Goal: Transaction & Acquisition: Purchase product/service

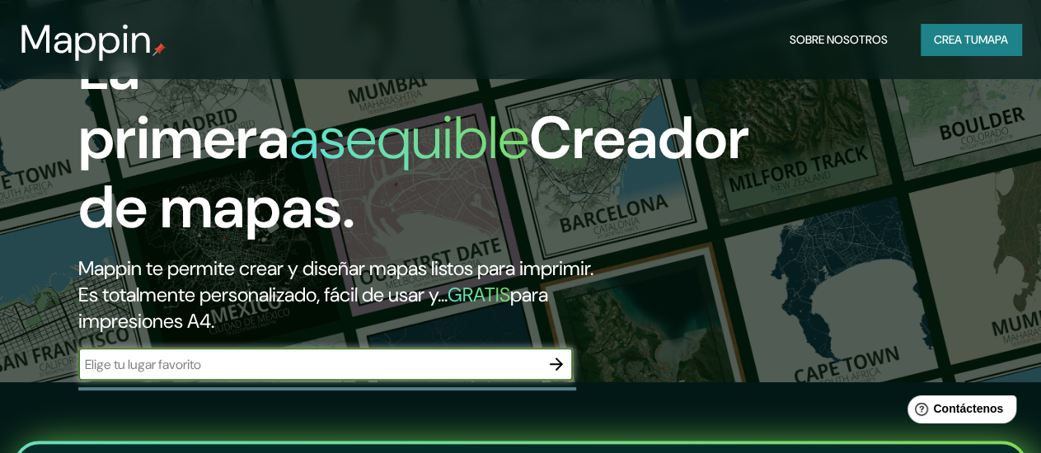
scroll to position [247, 0]
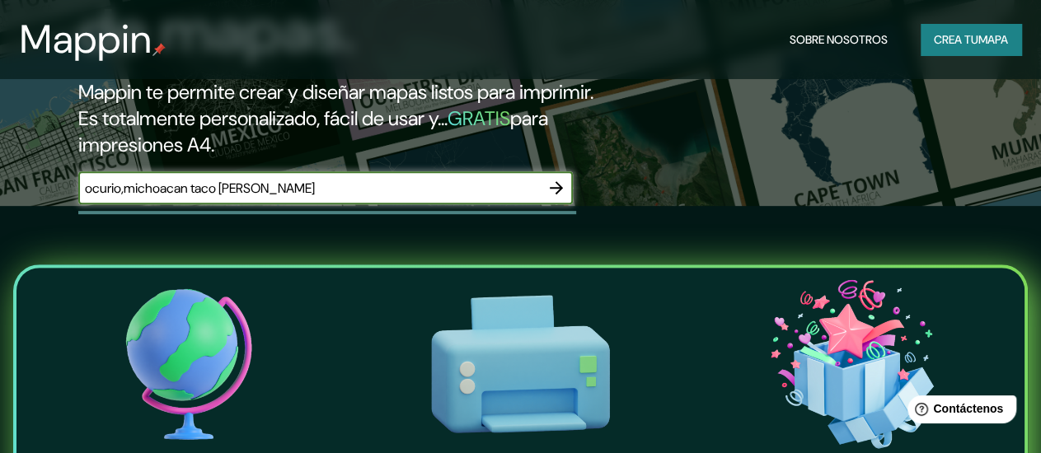
type input "ocurio,michoacan taco [PERSON_NAME]"
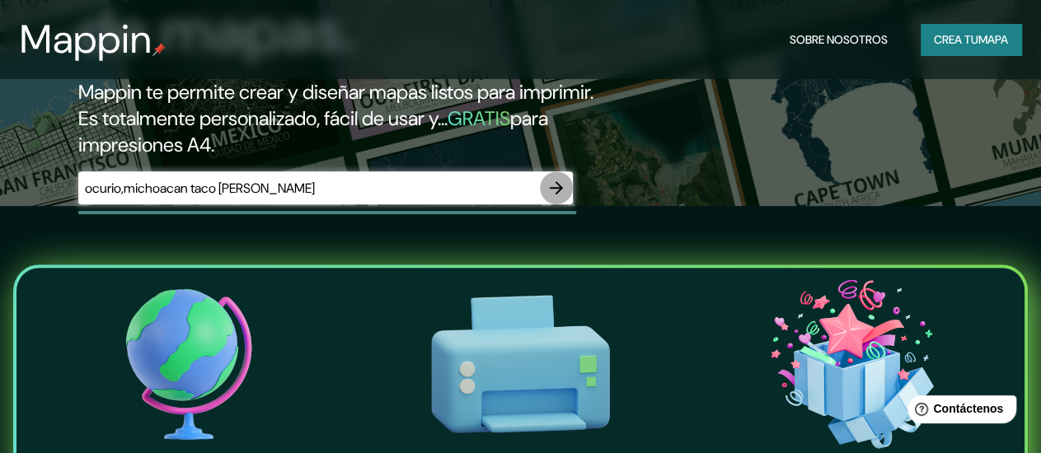
click at [567, 204] on button "button" at bounding box center [556, 187] width 33 height 33
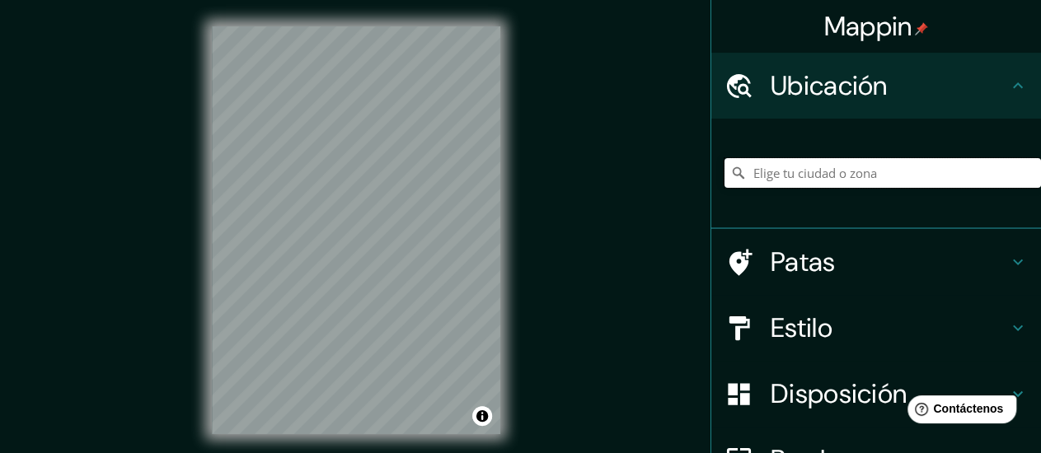
drag, startPoint x: 895, startPoint y: 167, endPoint x: 884, endPoint y: 174, distance: 12.6
click at [894, 167] on input "Elige tu ciudad o zona" at bounding box center [883, 173] width 317 height 30
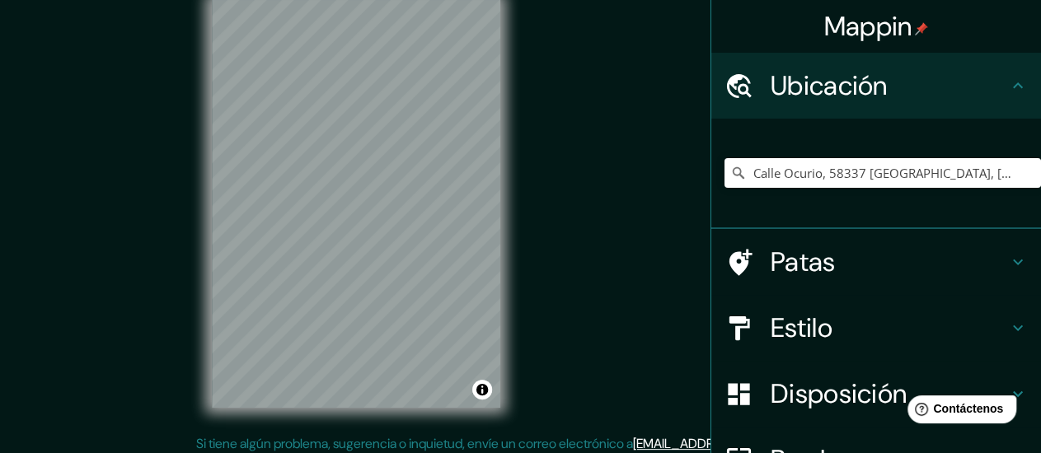
scroll to position [34, 0]
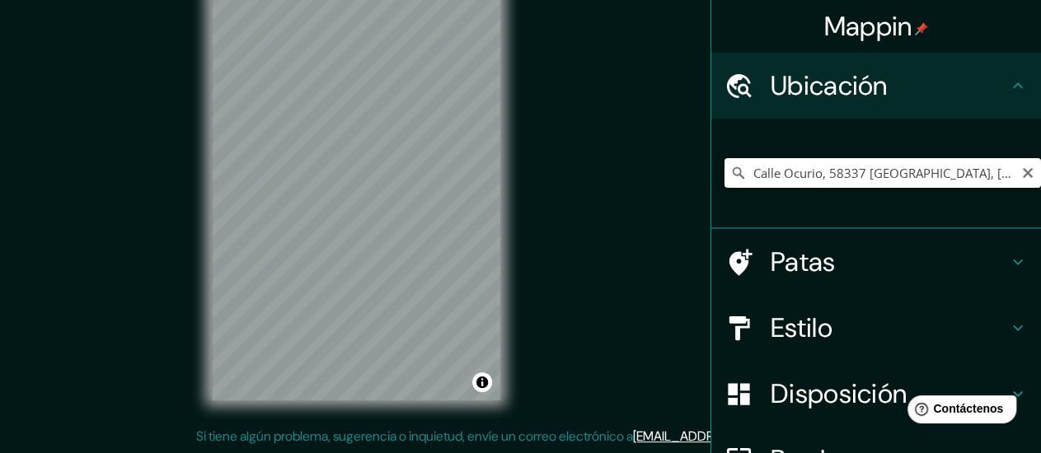
click at [842, 176] on input "Calle Ocurio, 58337 [GEOGRAPHIC_DATA], [GEOGRAPHIC_DATA], [GEOGRAPHIC_DATA]" at bounding box center [883, 173] width 317 height 30
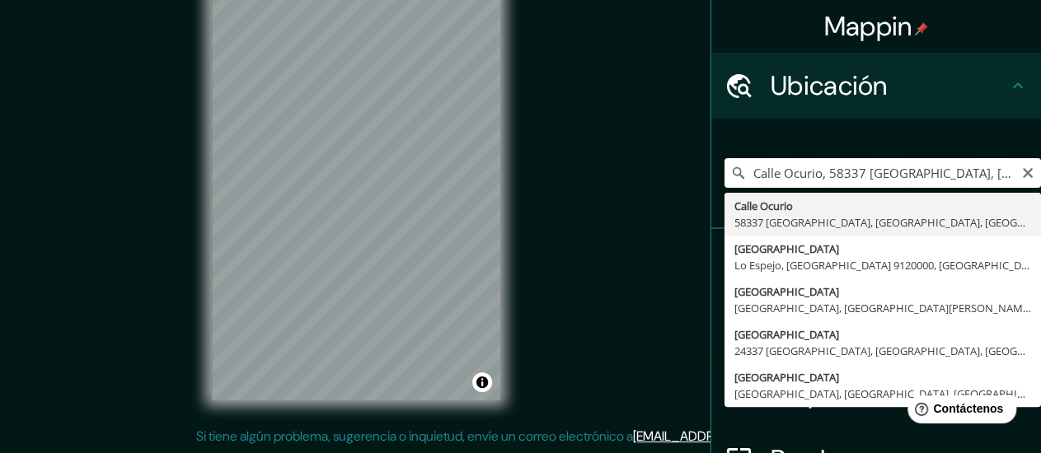
scroll to position [0, 3]
click at [769, 176] on input "Calle Ocurio, 58337 [GEOGRAPHIC_DATA], [GEOGRAPHIC_DATA], [GEOGRAPHIC_DATA]" at bounding box center [883, 173] width 317 height 30
click at [870, 173] on input "Ocurio, 58337 [GEOGRAPHIC_DATA], [GEOGRAPHIC_DATA], [GEOGRAPHIC_DATA]" at bounding box center [883, 173] width 317 height 30
click at [960, 171] on input "Ocurio, 58337 [GEOGRAPHIC_DATA], [GEOGRAPHIC_DATA], [GEOGRAPHIC_DATA]" at bounding box center [883, 173] width 317 height 30
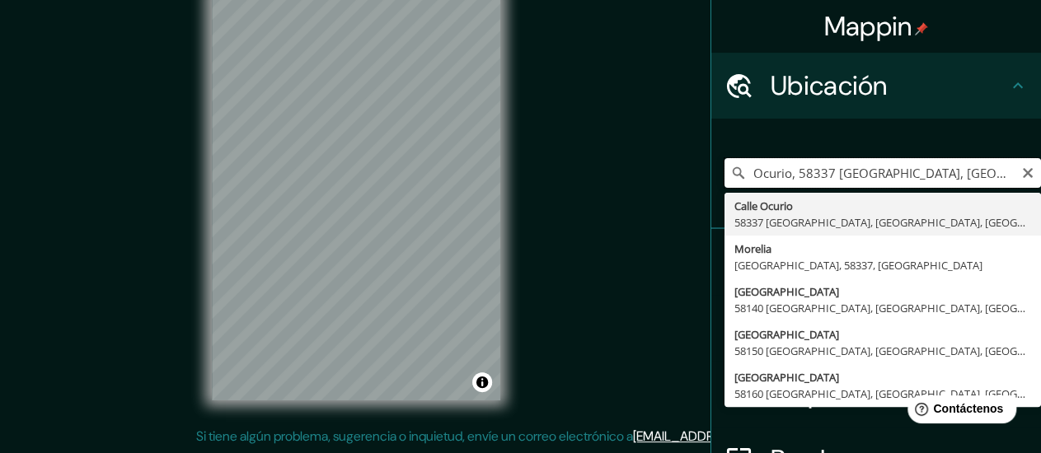
drag, startPoint x: 871, startPoint y: 176, endPoint x: 824, endPoint y: 177, distance: 46.2
click at [824, 177] on input "Ocurio, 58337 [GEOGRAPHIC_DATA], [GEOGRAPHIC_DATA], [GEOGRAPHIC_DATA]" at bounding box center [883, 173] width 317 height 30
click at [904, 171] on input "Ocurio, [GEOGRAPHIC_DATA], [GEOGRAPHIC_DATA]" at bounding box center [883, 173] width 317 height 30
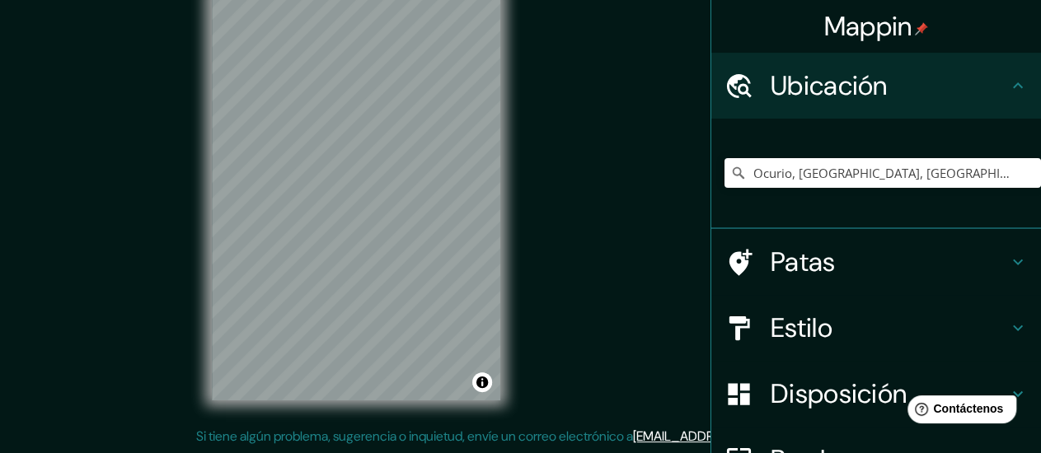
drag, startPoint x: 758, startPoint y: 319, endPoint x: 759, endPoint y: 332, distance: 13.2
click at [771, 318] on font "Estilo" at bounding box center [802, 328] width 62 height 35
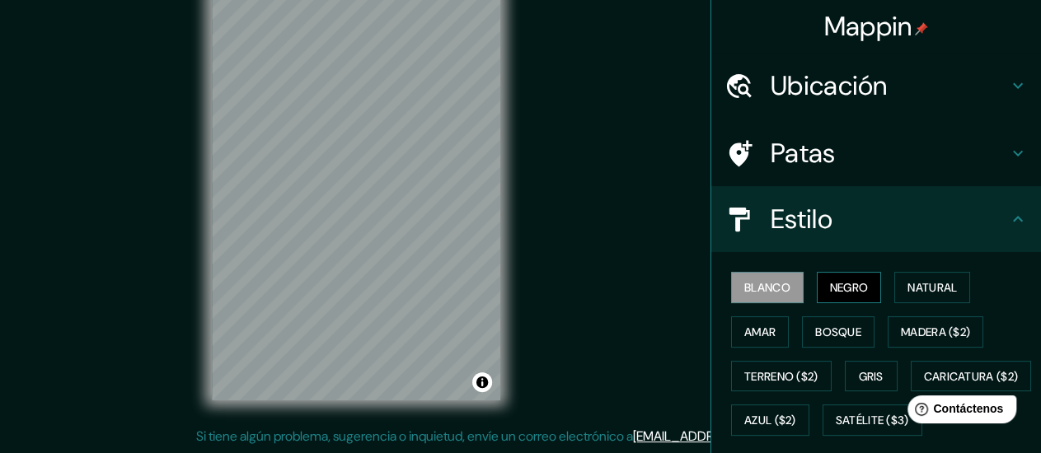
click at [830, 290] on font "Negro" at bounding box center [849, 287] width 39 height 15
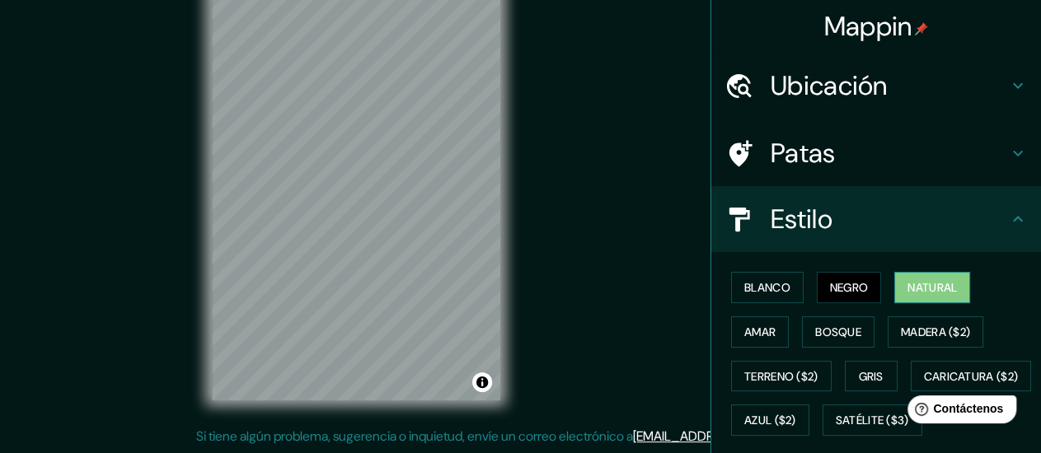
click at [932, 298] on button "Natural" at bounding box center [933, 287] width 76 height 31
click at [770, 332] on button "Amar" at bounding box center [760, 332] width 58 height 31
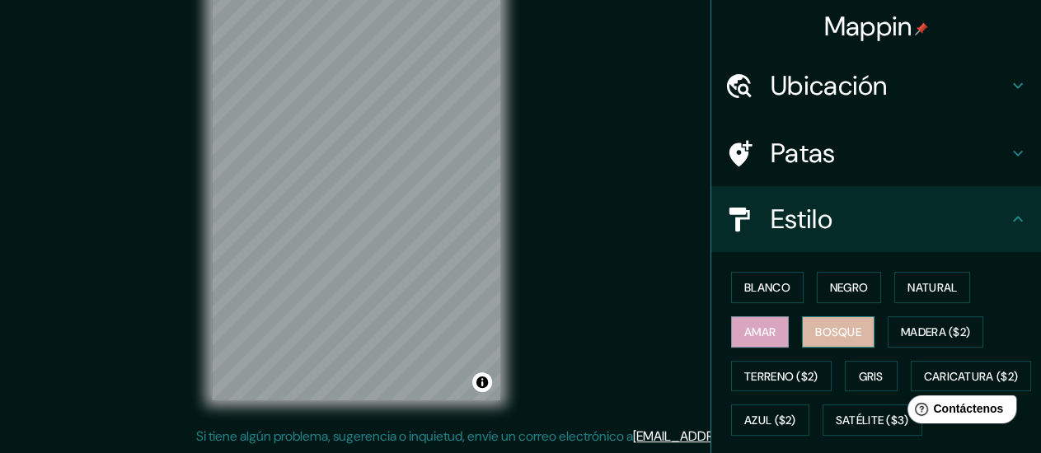
click at [829, 325] on font "Bosque" at bounding box center [838, 332] width 46 height 15
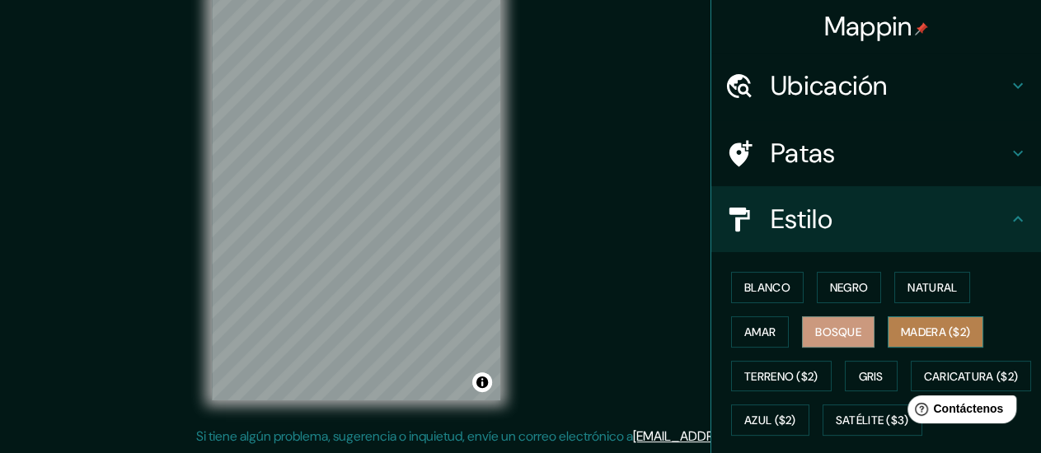
click at [908, 325] on font "Madera ($2)" at bounding box center [935, 332] width 69 height 15
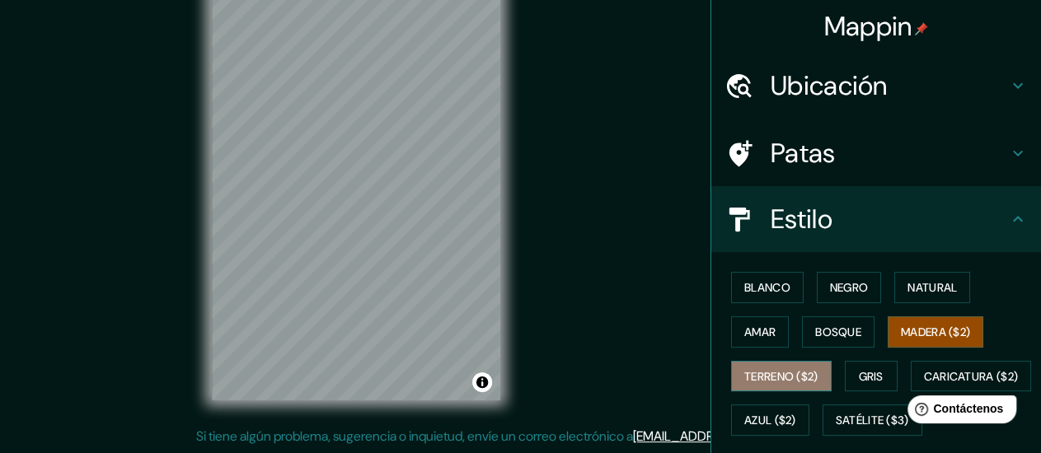
click at [787, 370] on font "Terreno ($2)" at bounding box center [781, 376] width 74 height 15
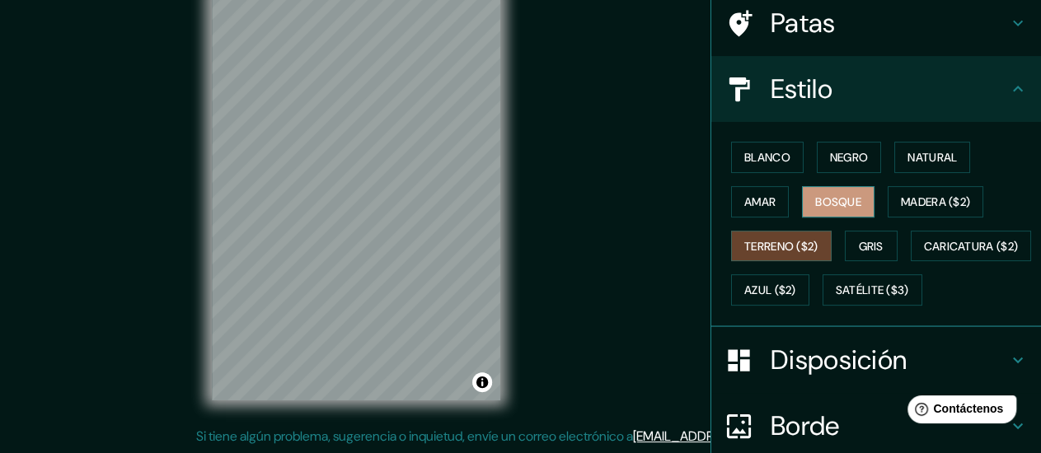
scroll to position [165, 0]
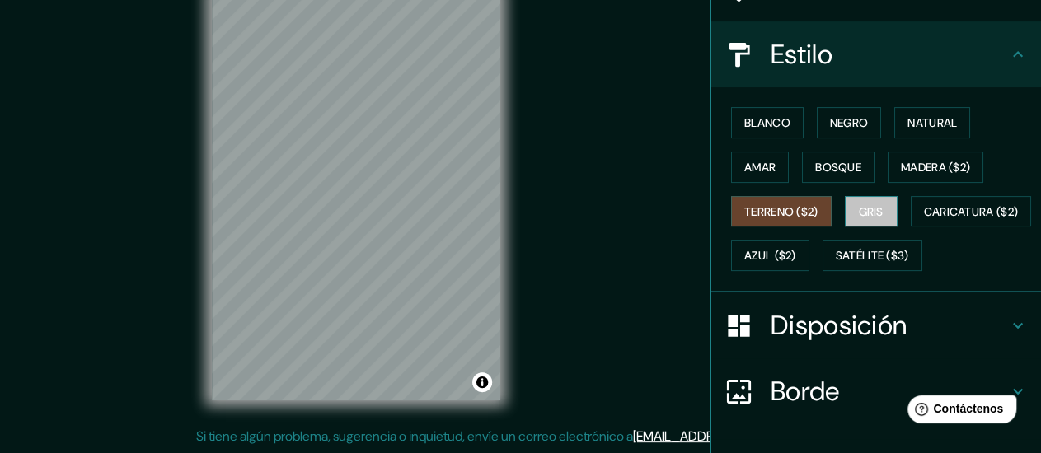
click at [876, 212] on button "Gris" at bounding box center [871, 211] width 53 height 31
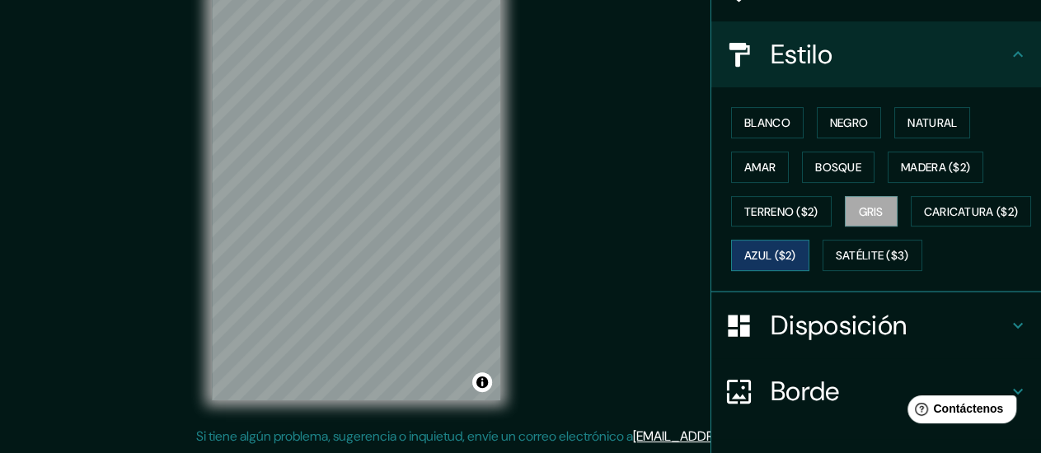
click at [796, 250] on font "Azul ($2)" at bounding box center [770, 256] width 52 height 15
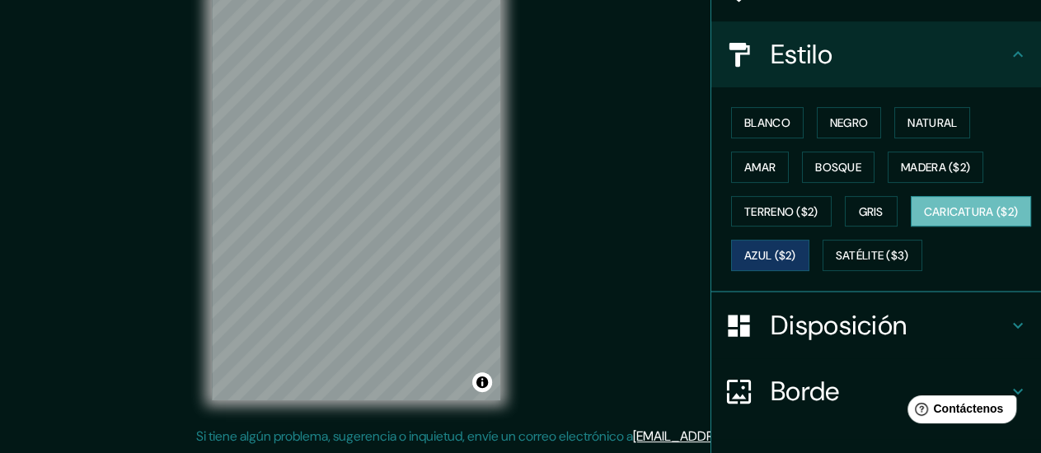
click at [924, 223] on font "Caricatura ($2)" at bounding box center [971, 211] width 95 height 21
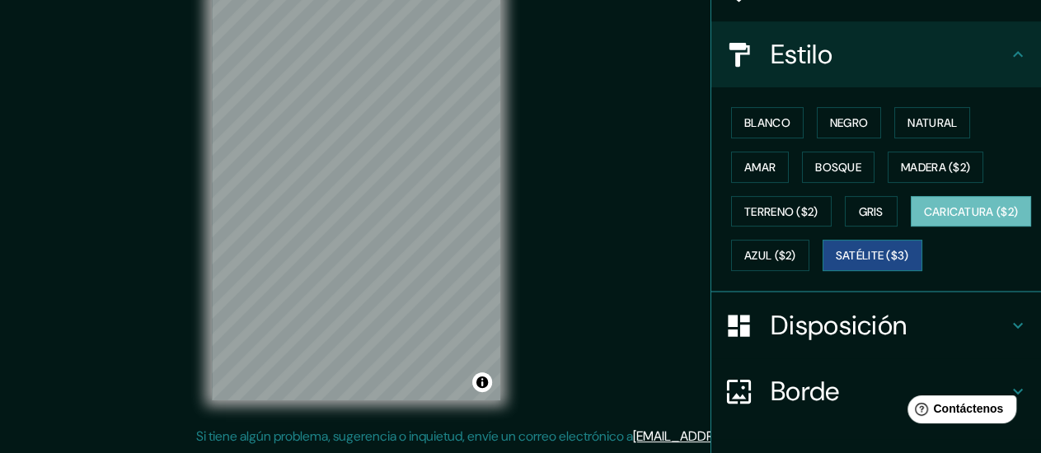
click at [836, 264] on font "Satélite ($3)" at bounding box center [872, 256] width 73 height 15
click at [338, 416] on div "© Mapbox © OpenStreetMap Improve this map © Maxar" at bounding box center [356, 196] width 341 height 461
click at [514, 220] on div "© Mapbox © OpenStreetMap Improve this map © Maxar" at bounding box center [356, 196] width 341 height 461
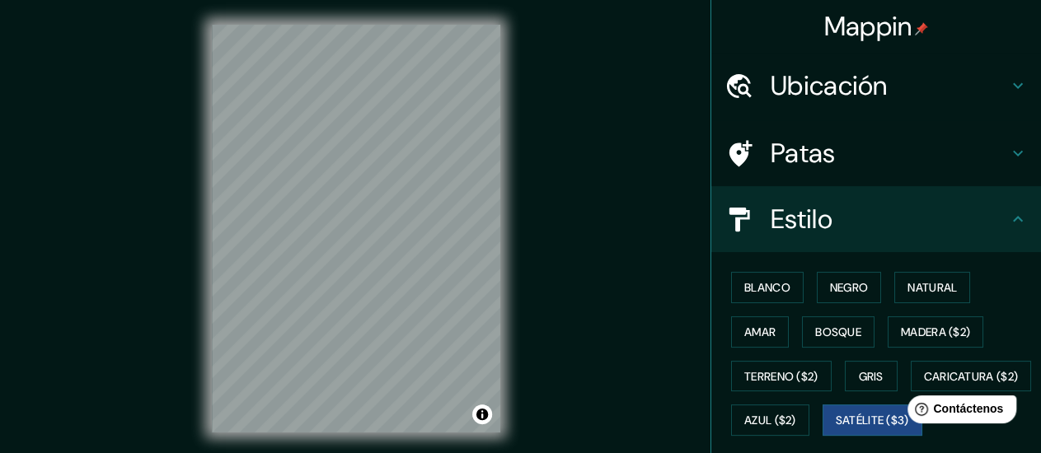
scroll to position [0, 0]
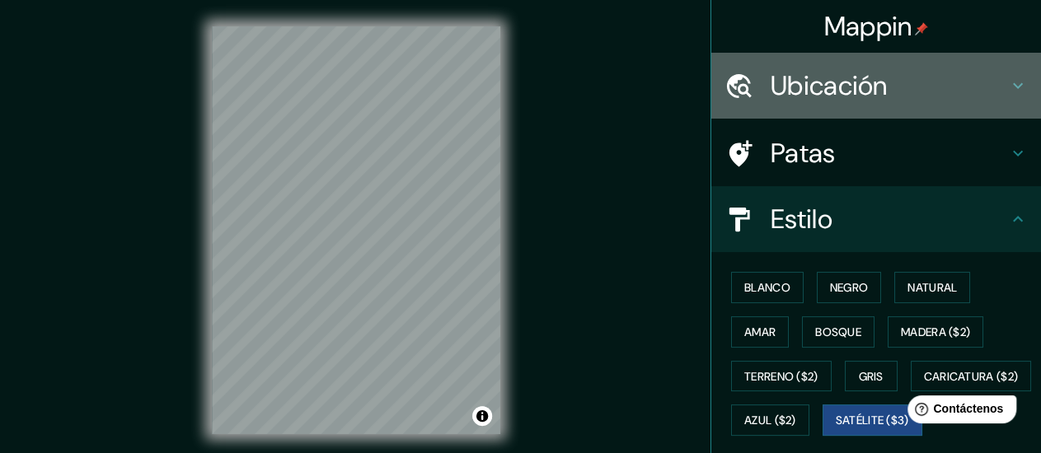
click at [829, 63] on div "Ubicación" at bounding box center [876, 86] width 330 height 66
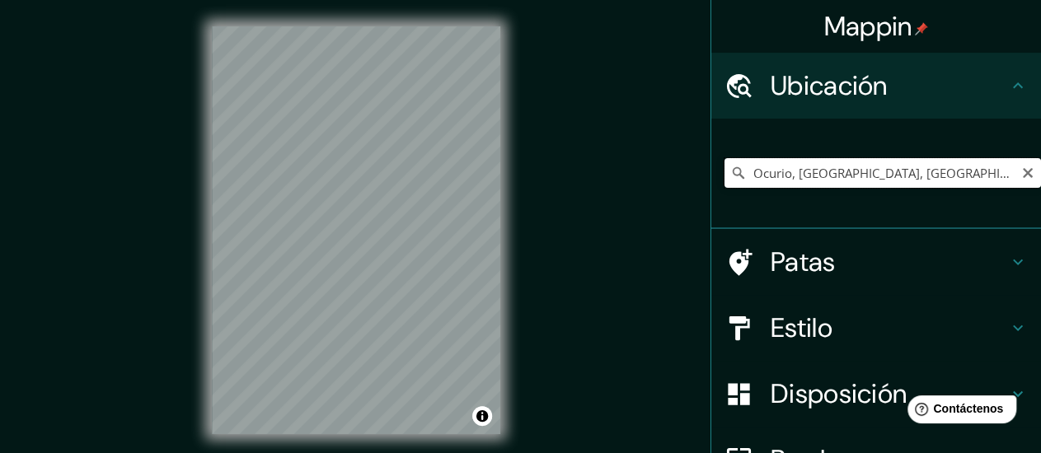
click at [791, 176] on input "Ocurio, [GEOGRAPHIC_DATA], [GEOGRAPHIC_DATA]" at bounding box center [883, 173] width 317 height 30
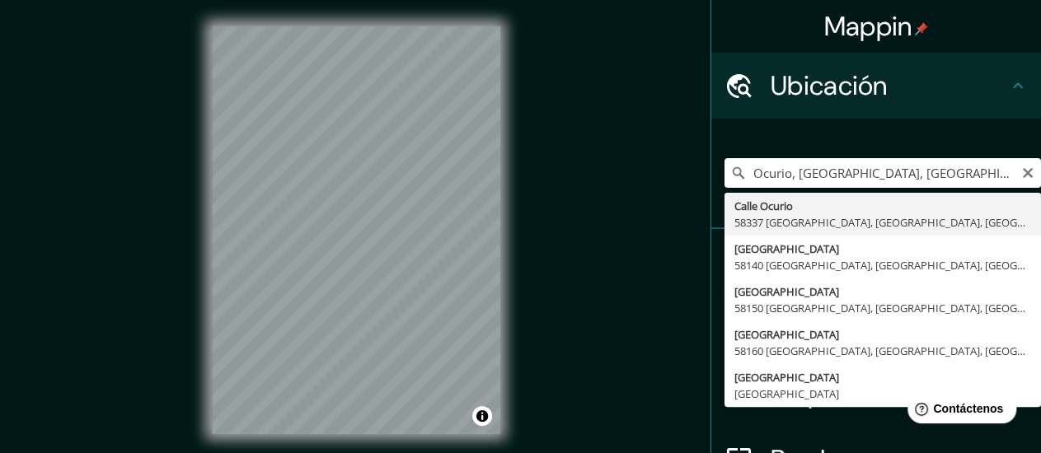
click at [791, 176] on input "Ocurio, [GEOGRAPHIC_DATA], [GEOGRAPHIC_DATA]" at bounding box center [883, 173] width 317 height 30
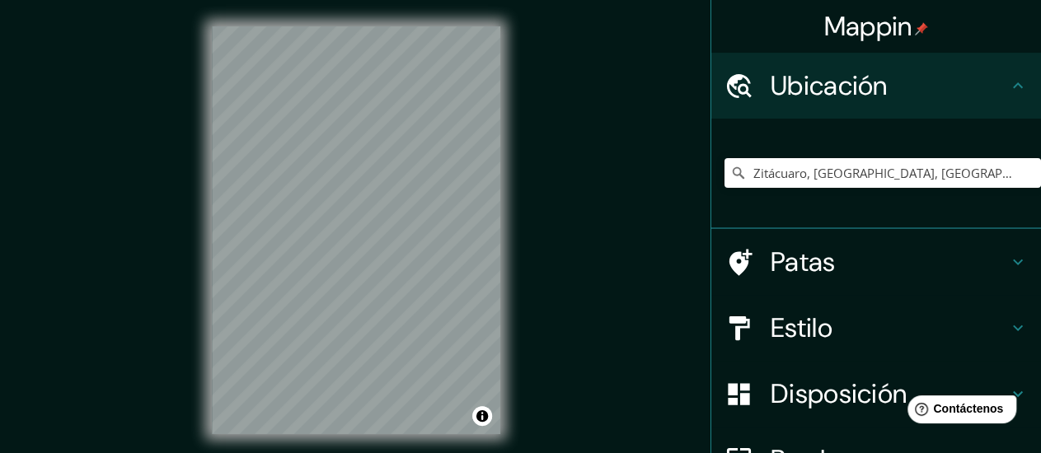
click at [94, 453] on html "Mappin Ubicación Zitácuaro, [GEOGRAPHIC_DATA], [GEOGRAPHIC_DATA] Patas Estilo D…" at bounding box center [520, 226] width 1041 height 453
click at [524, 7] on div "© Mapbox © OpenStreetMap Improve this map © Maxar" at bounding box center [356, 230] width 341 height 461
click at [740, 177] on input "Zitácuaro, [GEOGRAPHIC_DATA], [GEOGRAPHIC_DATA]" at bounding box center [883, 173] width 317 height 30
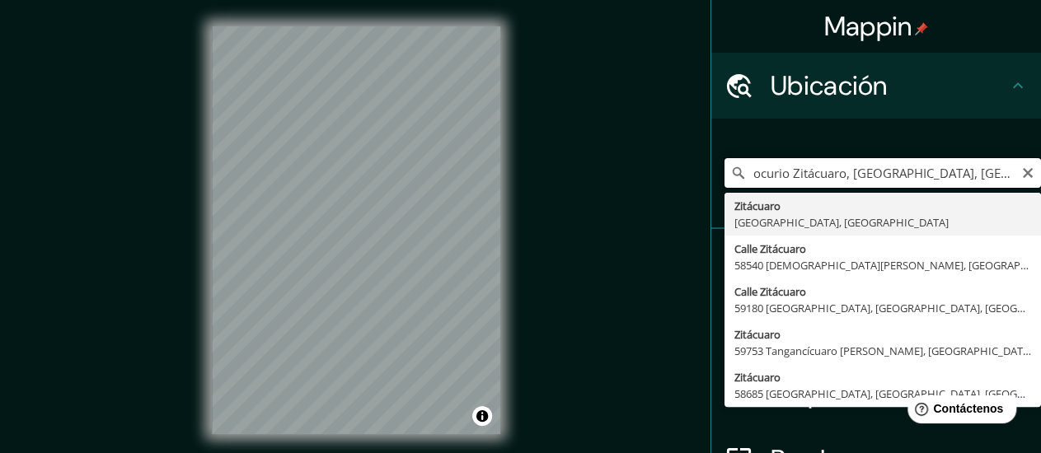
click at [911, 171] on input "ocurio Zitácuaro, [GEOGRAPHIC_DATA], [GEOGRAPHIC_DATA]" at bounding box center [883, 173] width 317 height 30
type input "Zitácuaro, [GEOGRAPHIC_DATA], [GEOGRAPHIC_DATA]"
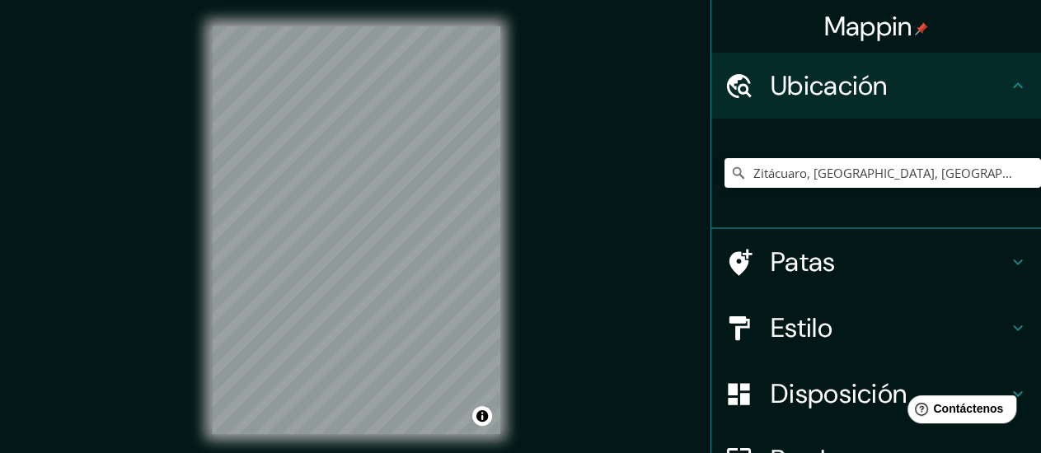
click at [208, 375] on div "© Mapbox © OpenStreetMap Improve this map © Maxar" at bounding box center [356, 230] width 341 height 461
click at [178, 304] on div "Mappin Ubicación Zitácuaro, [GEOGRAPHIC_DATA], [GEOGRAPHIC_DATA] [GEOGRAPHIC_DA…" at bounding box center [520, 243] width 1041 height 487
click at [186, 117] on div "© Mapbox © OpenStreetMap Improve this map © Maxar" at bounding box center [356, 230] width 341 height 461
click at [143, 232] on div "Mappin Ubicación Zitácuaro, [GEOGRAPHIC_DATA], [GEOGRAPHIC_DATA] [GEOGRAPHIC_DA…" at bounding box center [520, 243] width 1041 height 487
drag, startPoint x: 666, startPoint y: 187, endPoint x: 549, endPoint y: 209, distance: 119.0
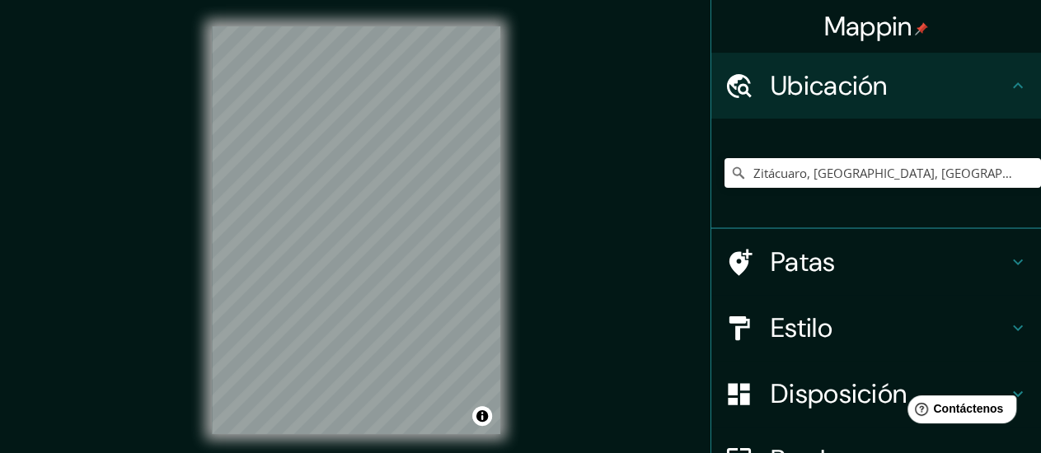
click at [657, 185] on div "Mappin Ubicación Zitácuaro, [GEOGRAPHIC_DATA], [GEOGRAPHIC_DATA] [GEOGRAPHIC_DA…" at bounding box center [520, 243] width 1041 height 487
click at [503, 150] on div "© Mapbox © OpenStreetMap Improve this map © Maxar" at bounding box center [356, 230] width 341 height 461
click at [513, 238] on div "© Mapbox © OpenStreetMap Improve this map © Maxar" at bounding box center [356, 230] width 341 height 461
click at [551, 96] on div "Mappin Ubicación Zitácuaro, [GEOGRAPHIC_DATA], [GEOGRAPHIC_DATA] [GEOGRAPHIC_DA…" at bounding box center [520, 243] width 1041 height 487
click at [452, 441] on div "© Mapbox © OpenStreetMap Improve this map © Maxar" at bounding box center [356, 230] width 341 height 461
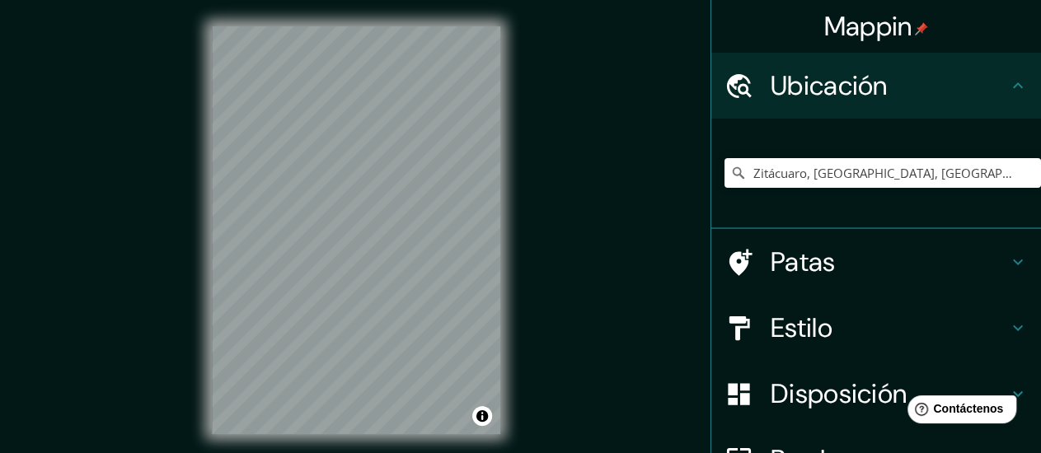
click at [568, 172] on div "Mappin Ubicación Zitácuaro, [GEOGRAPHIC_DATA], [GEOGRAPHIC_DATA] [GEOGRAPHIC_DA…" at bounding box center [520, 243] width 1041 height 487
click at [646, 187] on div "Mappin Ubicación Zitácuaro, [GEOGRAPHIC_DATA], [GEOGRAPHIC_DATA] [GEOGRAPHIC_DA…" at bounding box center [520, 243] width 1041 height 487
